Goal: Task Accomplishment & Management: Manage account settings

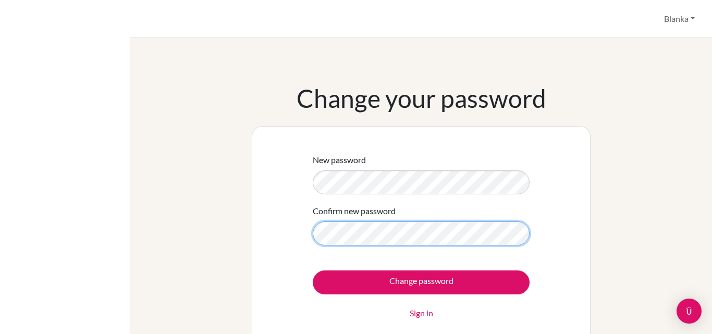
click at [313, 270] on input "Change password" at bounding box center [421, 282] width 217 height 24
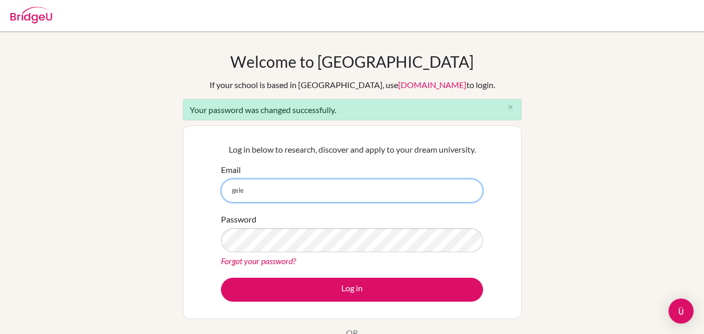
type input "gelencserblanka0302@gmail.com"
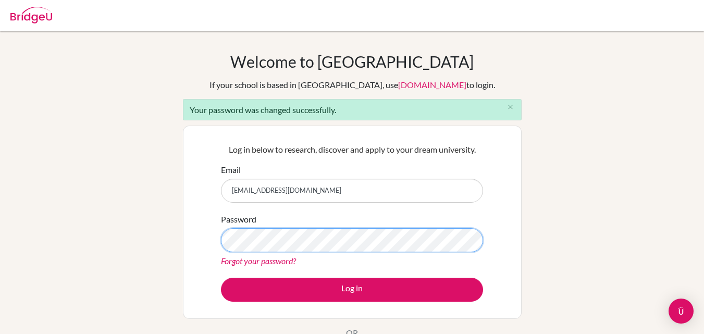
click at [221, 278] on button "Log in" at bounding box center [352, 290] width 262 height 24
